Goal: Transaction & Acquisition: Purchase product/service

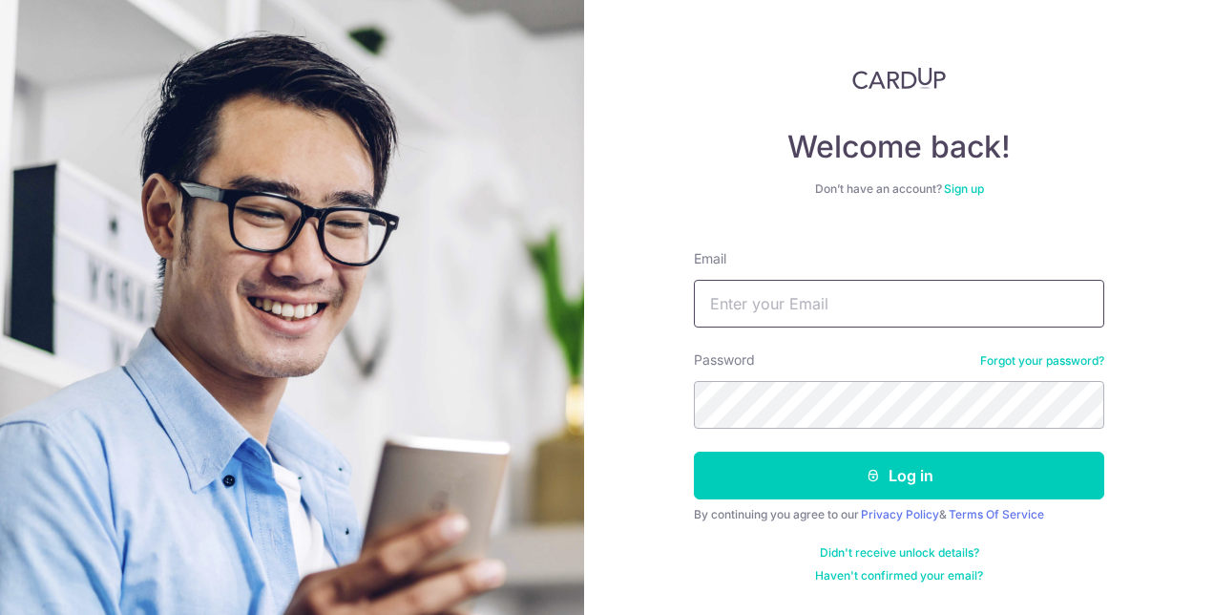
click at [868, 312] on input "Email" at bounding box center [899, 304] width 410 height 48
type input "angeline.choong001@gmail.com"
click at [694, 451] on button "Log in" at bounding box center [899, 475] width 410 height 48
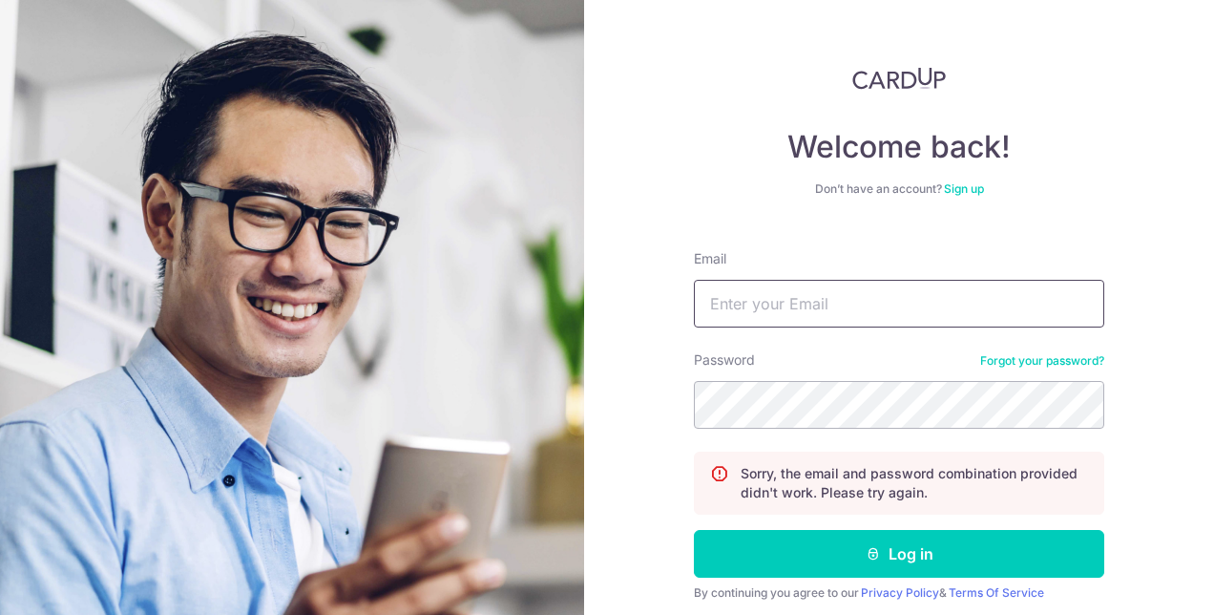
click at [895, 305] on input "Email" at bounding box center [899, 304] width 410 height 48
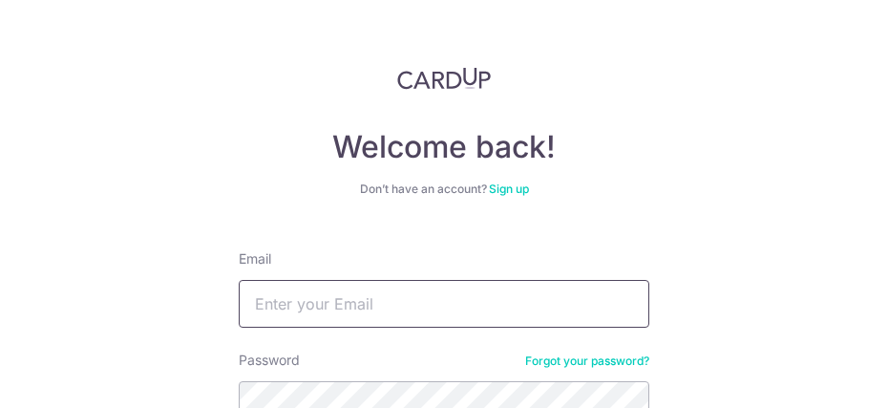
click at [428, 302] on input "Email" at bounding box center [444, 304] width 410 height 48
type input "[PERSON_NAME][EMAIL_ADDRESS][DOMAIN_NAME]"
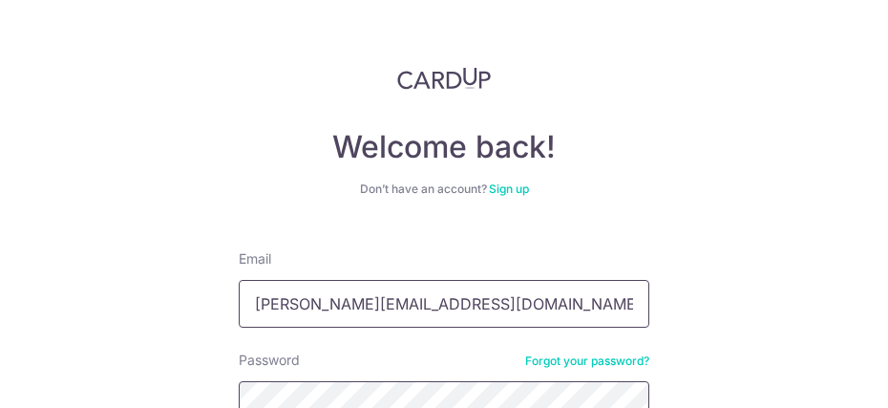
scroll to position [6, 0]
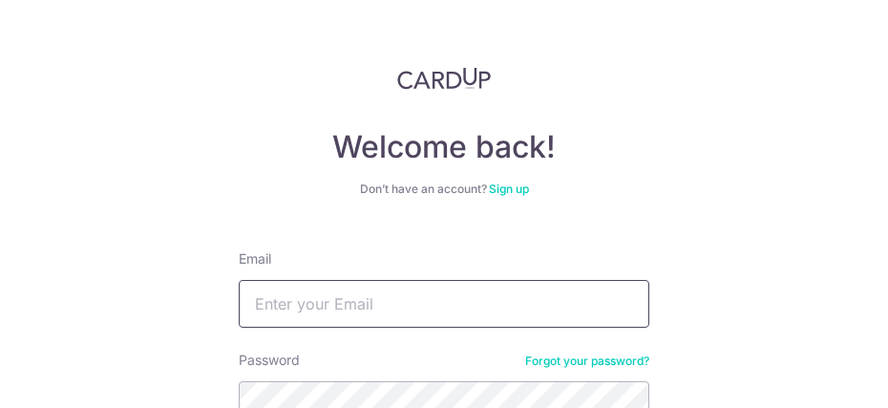
click at [440, 309] on input "Email" at bounding box center [444, 304] width 410 height 48
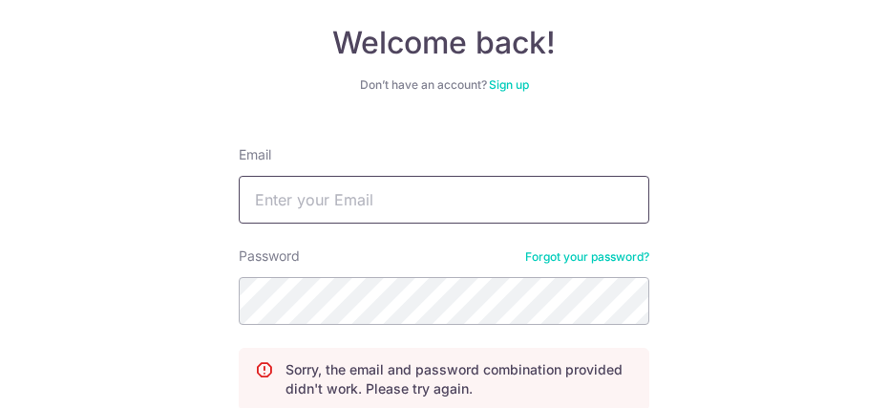
scroll to position [191, 0]
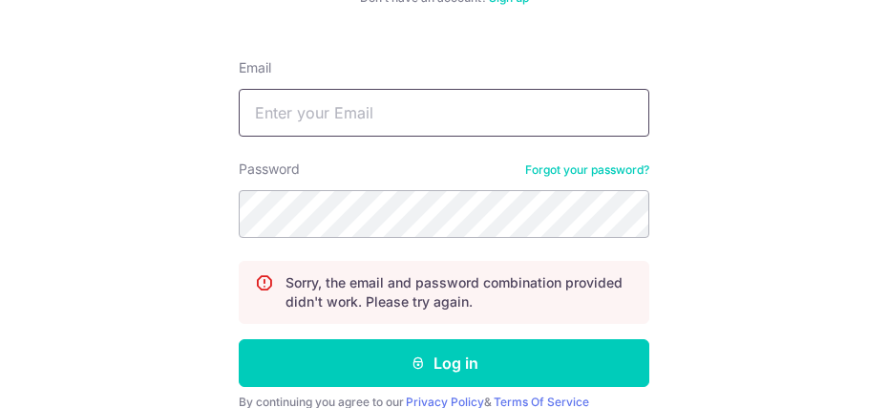
type input "angeline.choong001@gmail.com"
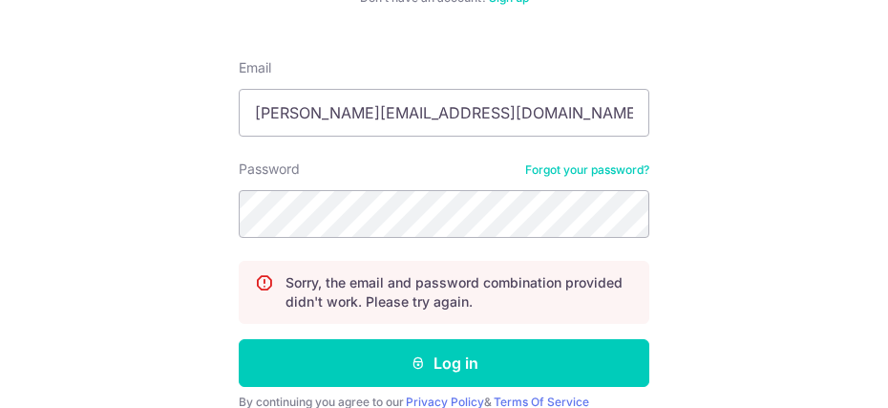
click at [836, 178] on div "Welcome back! Don’t have an account? Sign up Email angeline.choong001@gmail.com…" at bounding box center [444, 204] width 888 height 408
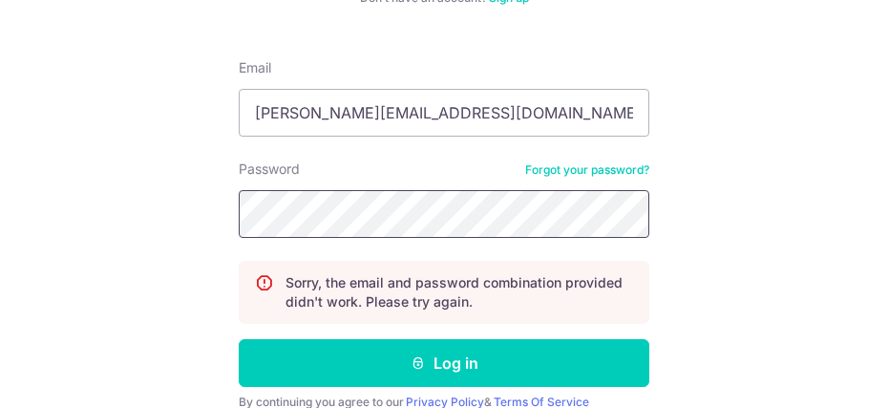
click at [239, 339] on button "Log in" at bounding box center [444, 363] width 410 height 48
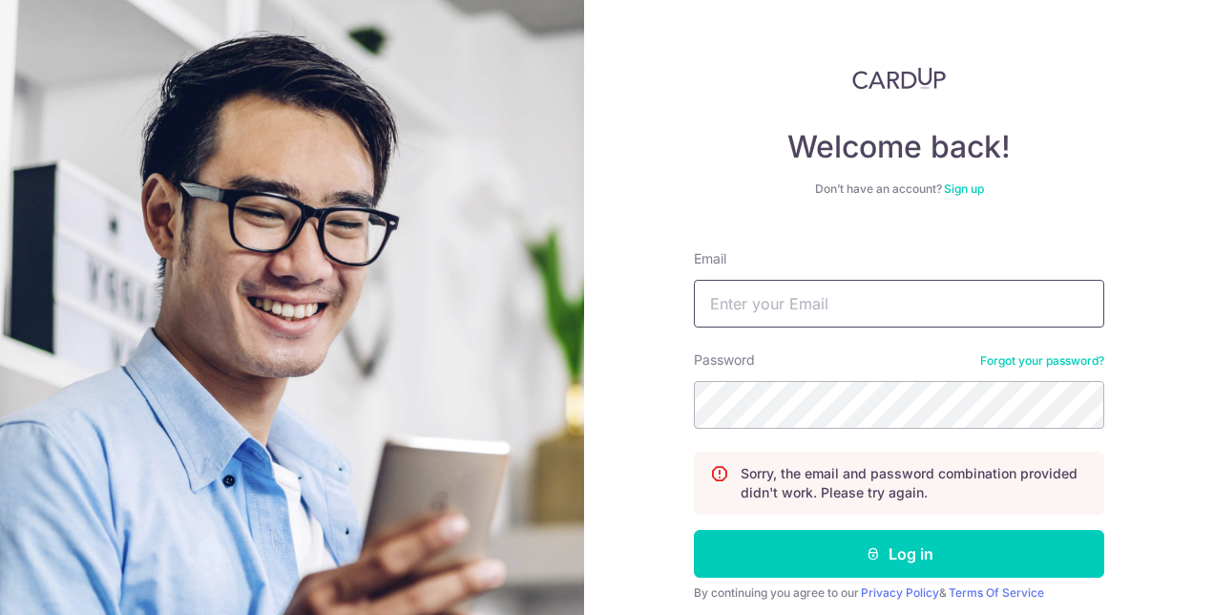
click at [784, 323] on input "Email" at bounding box center [899, 304] width 410 height 48
type input "[EMAIL_ADDRESS][DOMAIN_NAME]"
click at [694, 407] on button "Log in" at bounding box center [899, 554] width 410 height 48
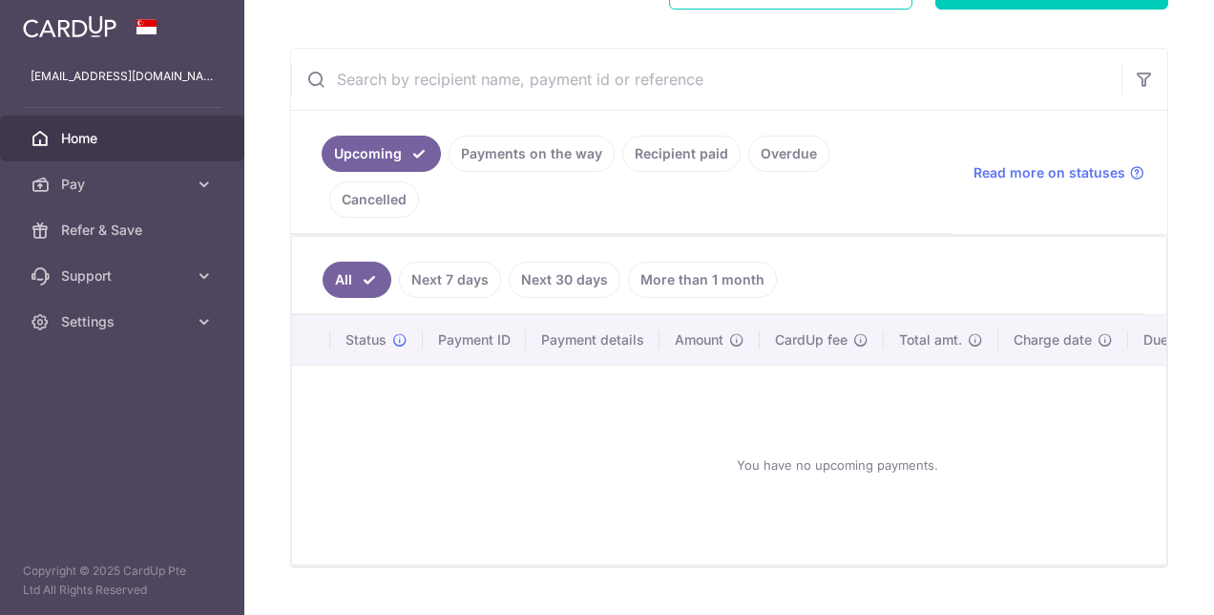
scroll to position [321, 0]
drag, startPoint x: 154, startPoint y: 177, endPoint x: 213, endPoint y: 217, distance: 71.5
click at [154, 177] on span "Pay" at bounding box center [124, 184] width 126 height 19
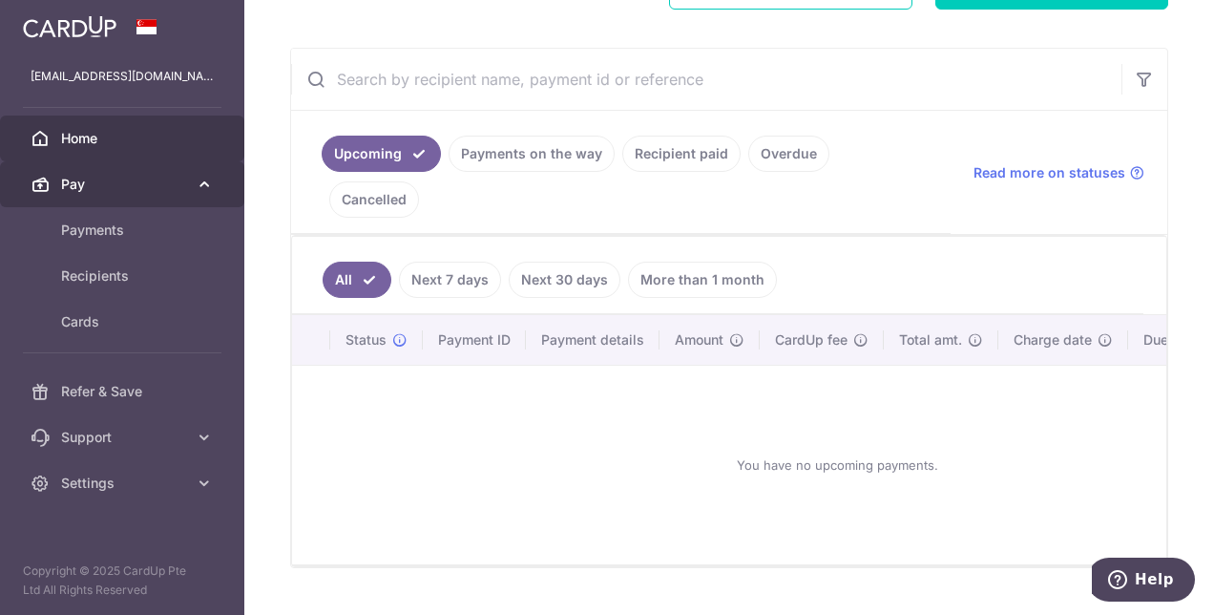
click at [179, 182] on span "Pay" at bounding box center [124, 184] width 126 height 19
click at [195, 192] on icon at bounding box center [204, 184] width 19 height 19
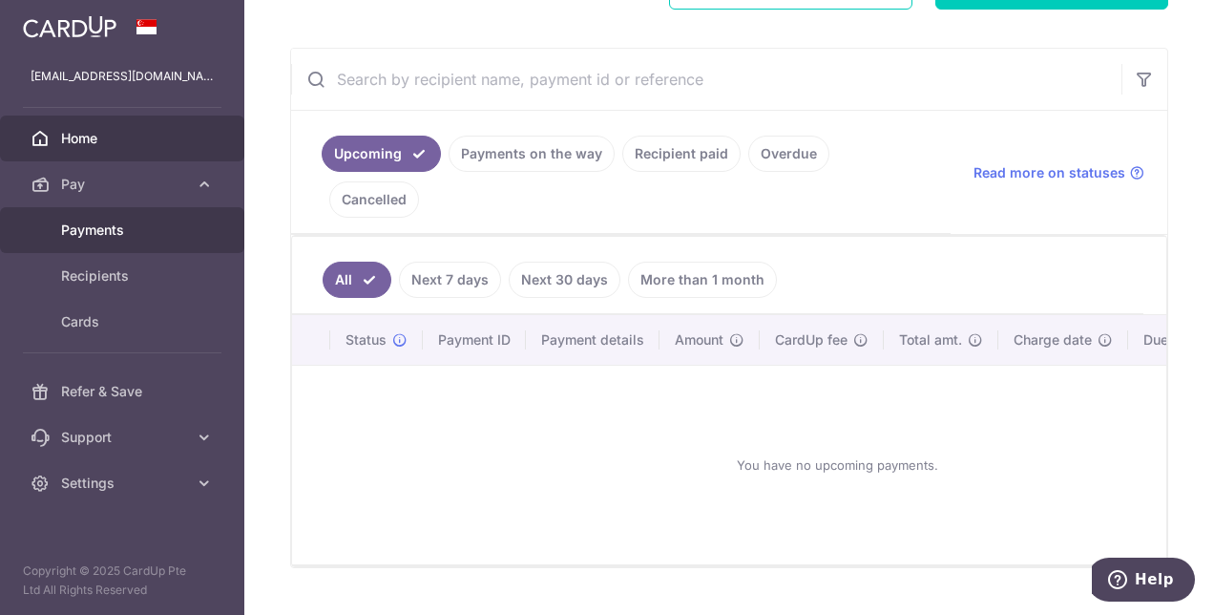
click at [115, 228] on span "Payments" at bounding box center [124, 229] width 126 height 19
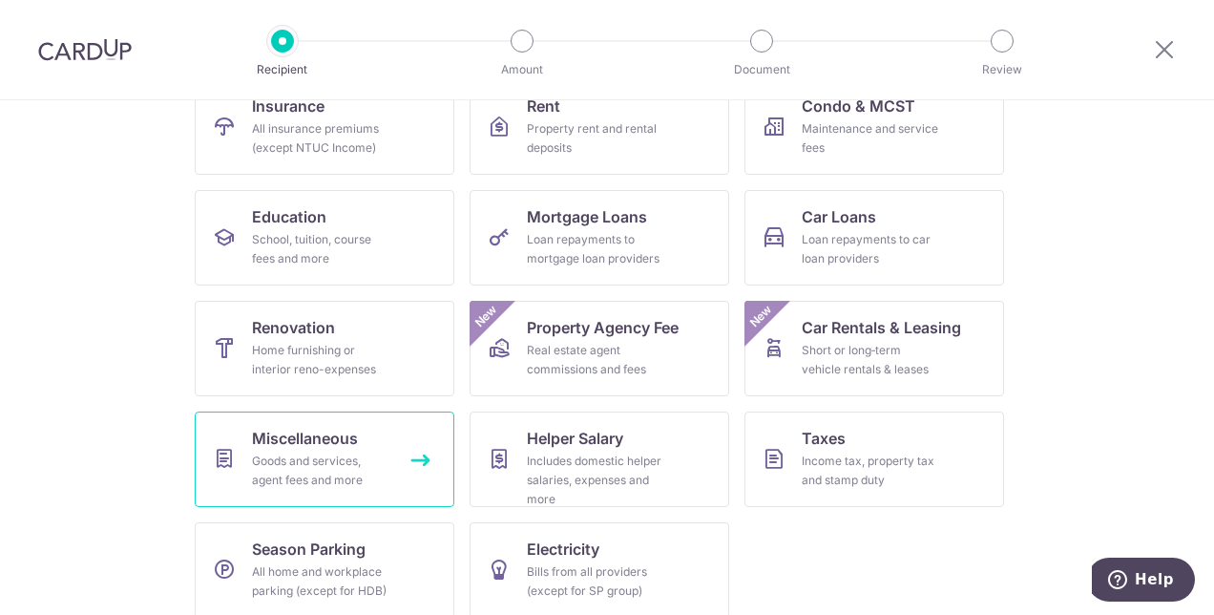
scroll to position [239, 0]
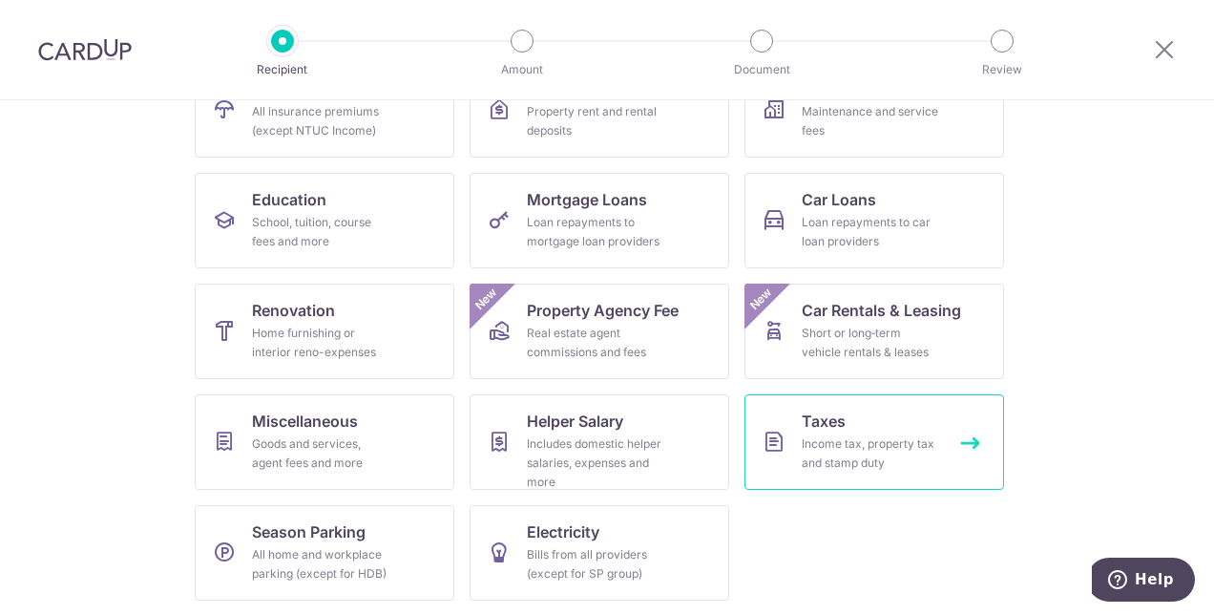
click at [840, 443] on div "Income tax, property tax and stamp duty" at bounding box center [870, 453] width 137 height 38
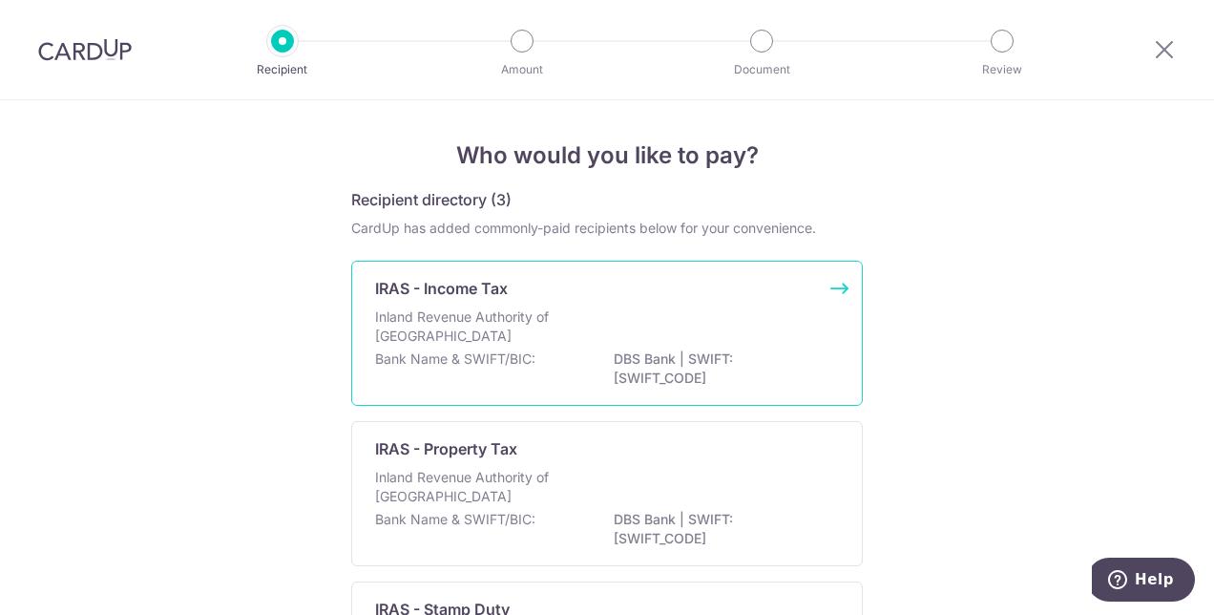
scroll to position [95, 0]
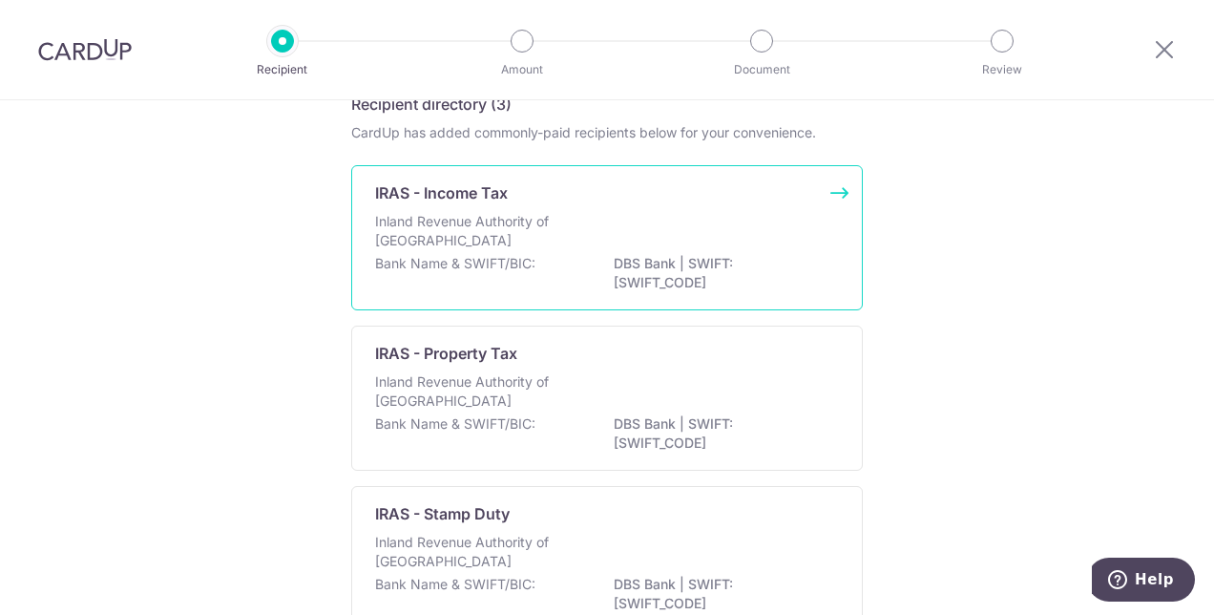
click at [462, 231] on p "Inland Revenue Authority of Singapore" at bounding box center [476, 231] width 202 height 38
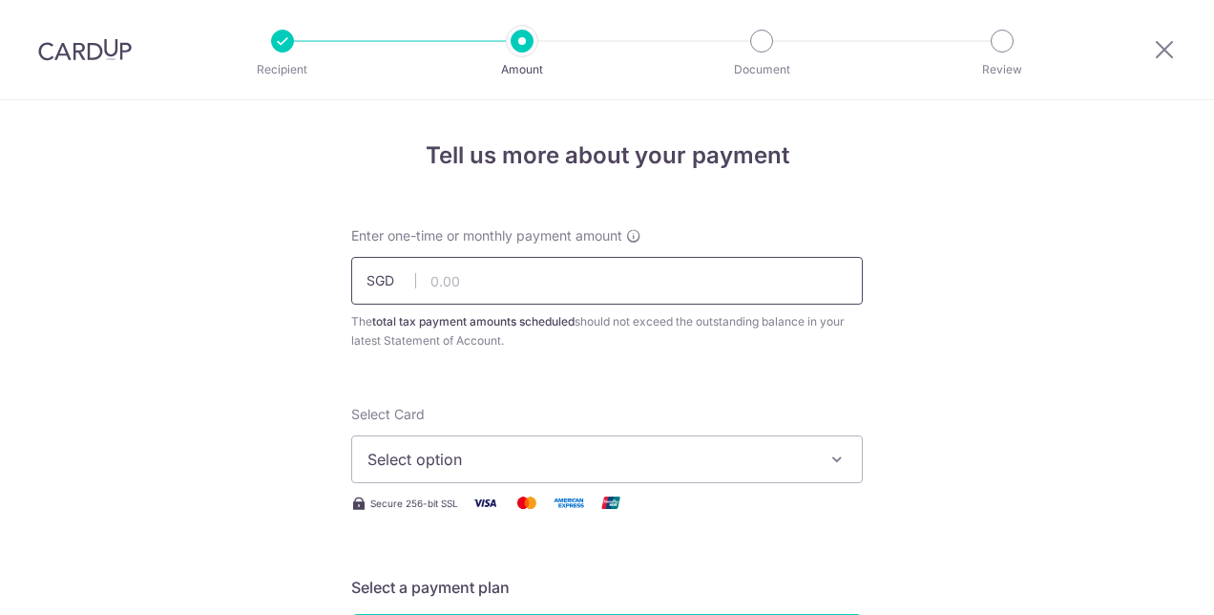
click at [703, 283] on input "text" at bounding box center [607, 281] width 512 height 48
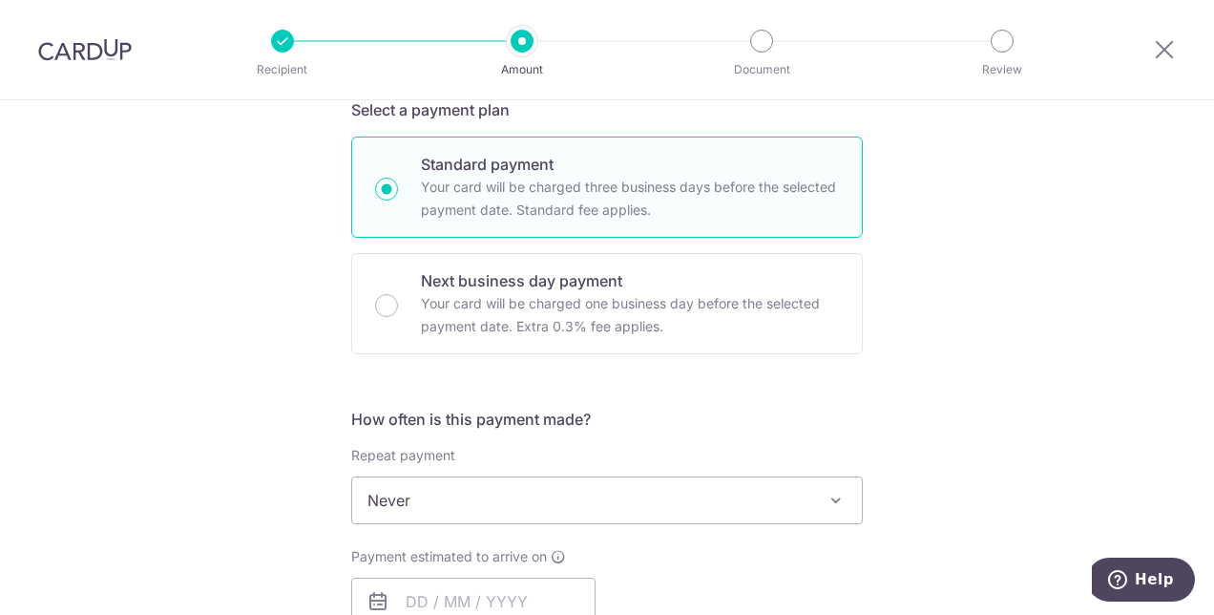
scroll to position [668, 0]
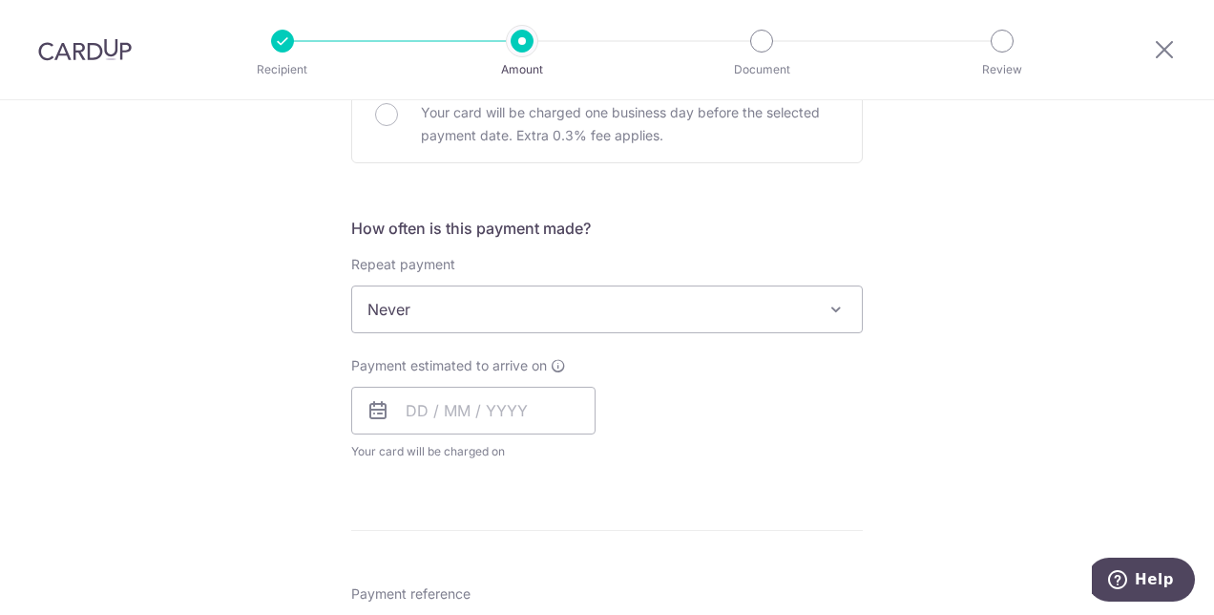
click at [721, 315] on span "Never" at bounding box center [607, 309] width 510 height 46
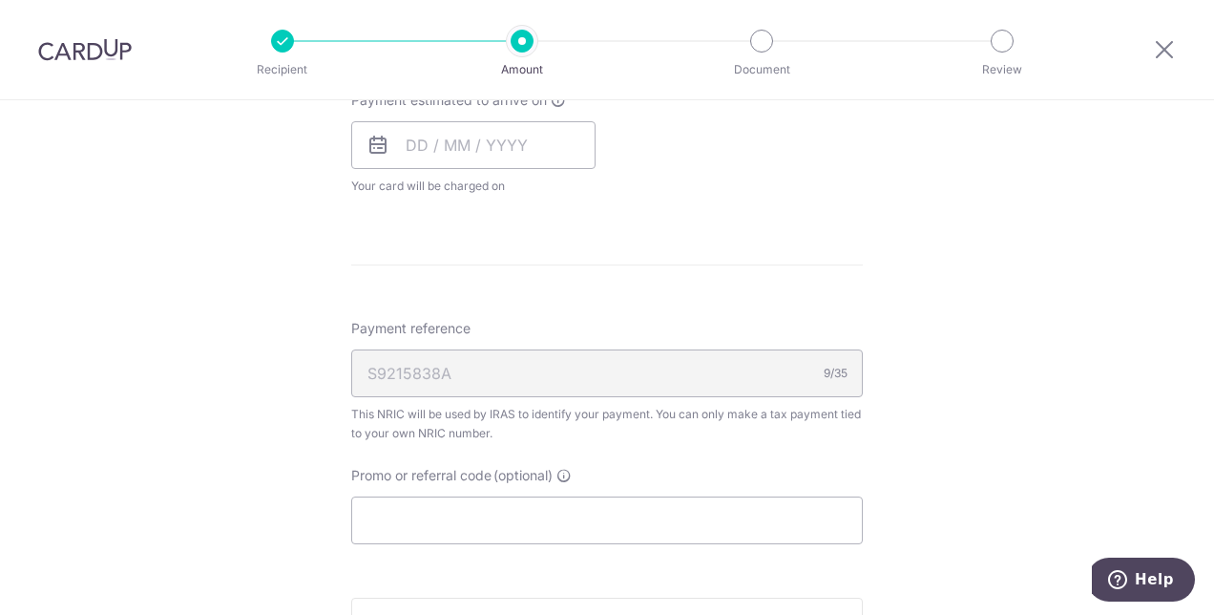
scroll to position [1050, 0]
